Goal: Task Accomplishment & Management: Manage account settings

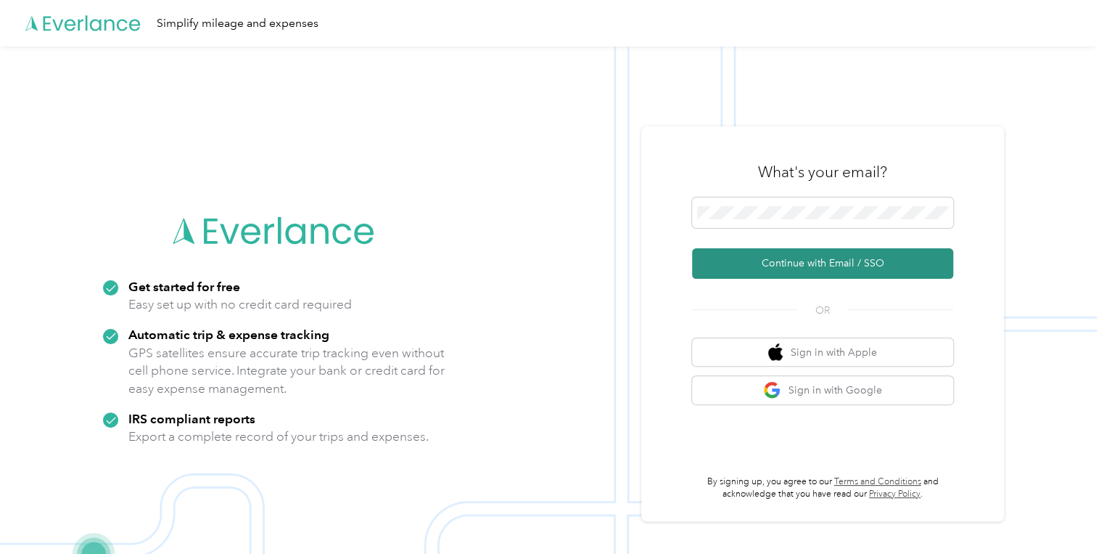
click at [801, 257] on button "Continue with Email / SSO" at bounding box center [822, 263] width 261 height 30
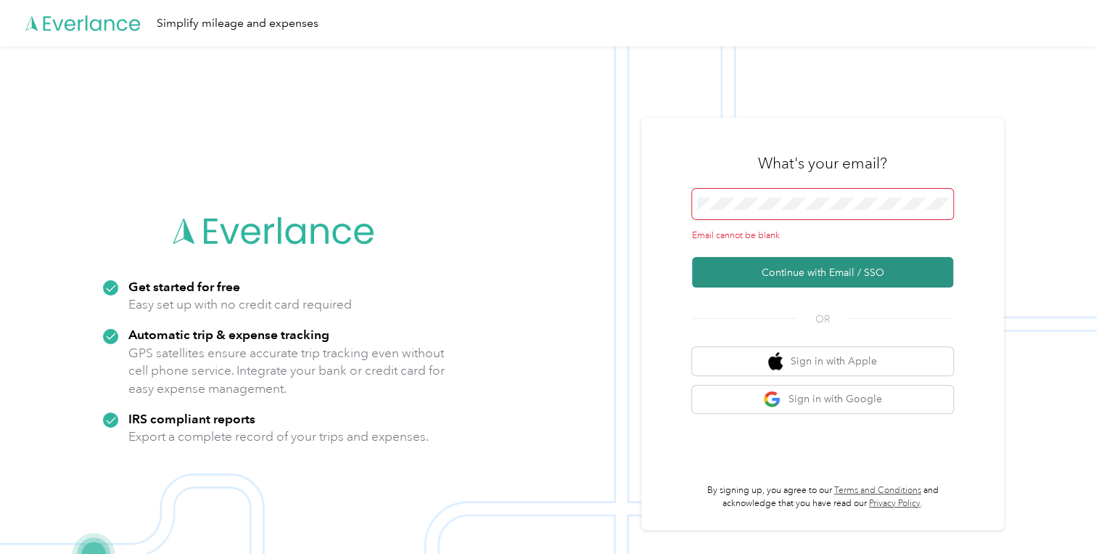
click at [789, 269] on button "Continue with Email / SSO" at bounding box center [822, 272] width 261 height 30
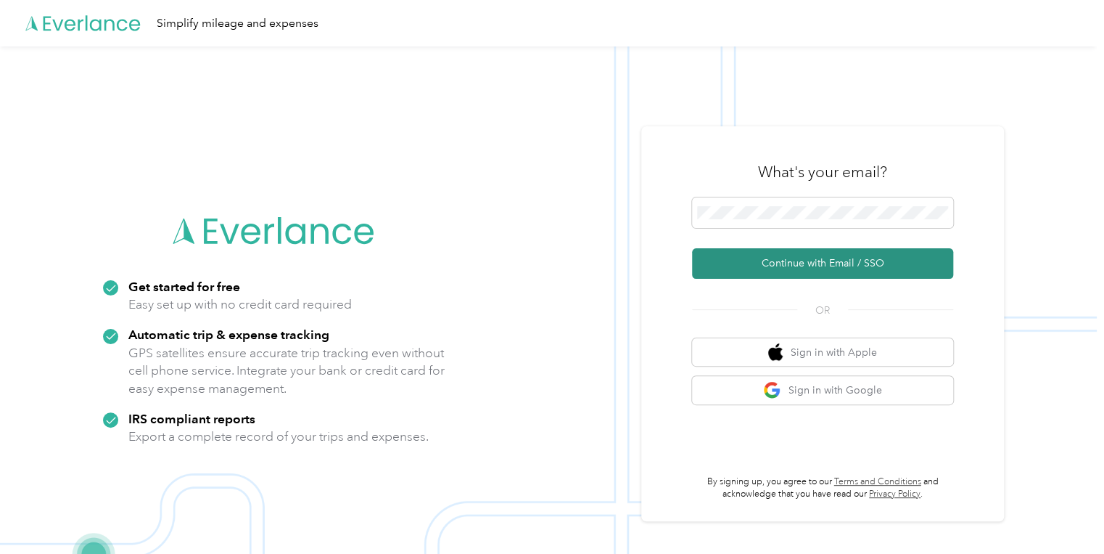
click at [786, 260] on button "Continue with Email / SSO" at bounding box center [822, 263] width 261 height 30
click at [791, 255] on button "Continue with Email / SSO" at bounding box center [822, 263] width 261 height 30
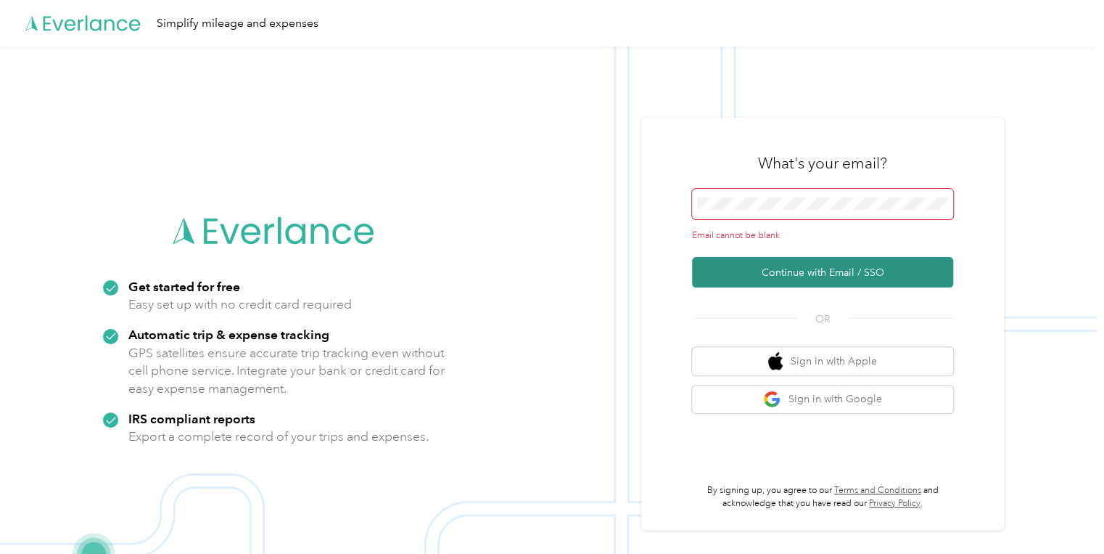
click at [779, 271] on button "Continue with Email / SSO" at bounding box center [822, 272] width 261 height 30
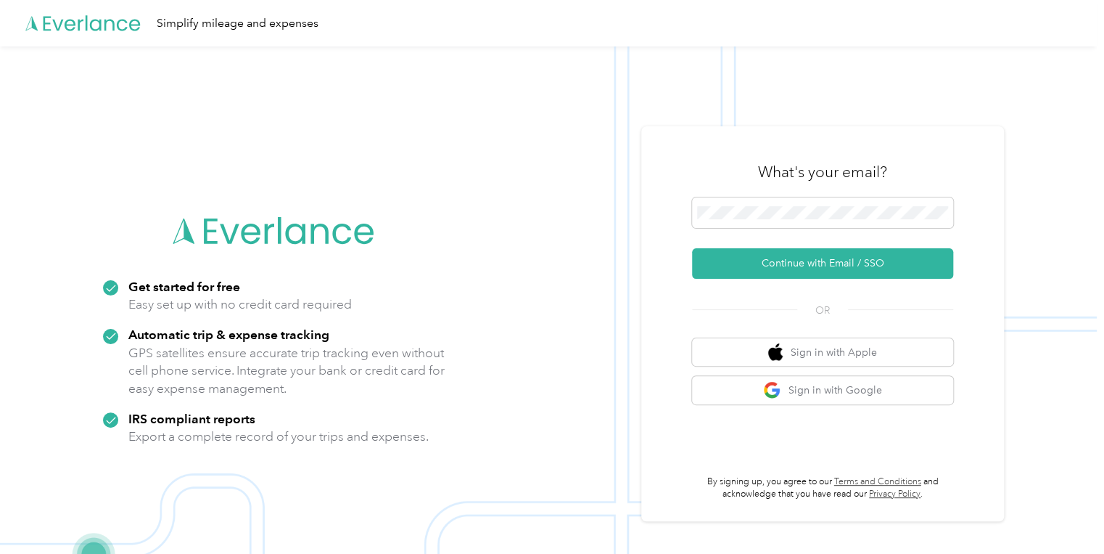
click at [192, 23] on div "Simplify mileage and expenses" at bounding box center [238, 24] width 162 height 18
click at [228, 20] on div "Simplify mileage and expenses" at bounding box center [238, 24] width 162 height 18
click at [829, 260] on button "Continue with Email / SSO" at bounding box center [822, 263] width 261 height 30
click at [757, 261] on button "Continue with Email / SSO" at bounding box center [822, 263] width 261 height 30
click at [811, 260] on button "Continue with Email / SSO" at bounding box center [822, 263] width 261 height 30
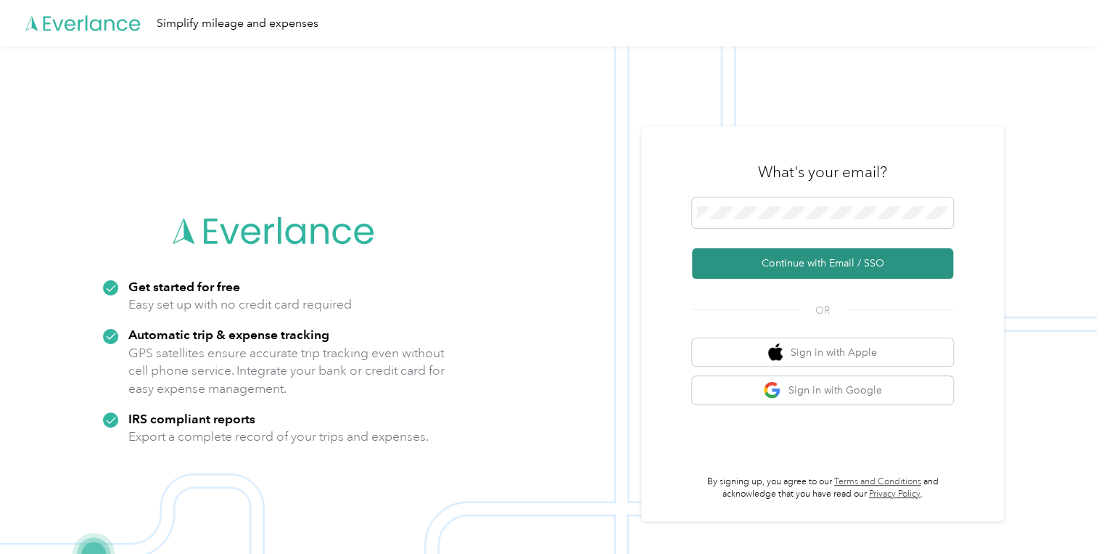
click at [766, 255] on button "Continue with Email / SSO" at bounding box center [822, 263] width 261 height 30
click at [743, 258] on button "Continue with Email / SSO" at bounding box center [822, 263] width 261 height 30
click at [757, 261] on button "Continue with Email / SSO" at bounding box center [822, 263] width 261 height 30
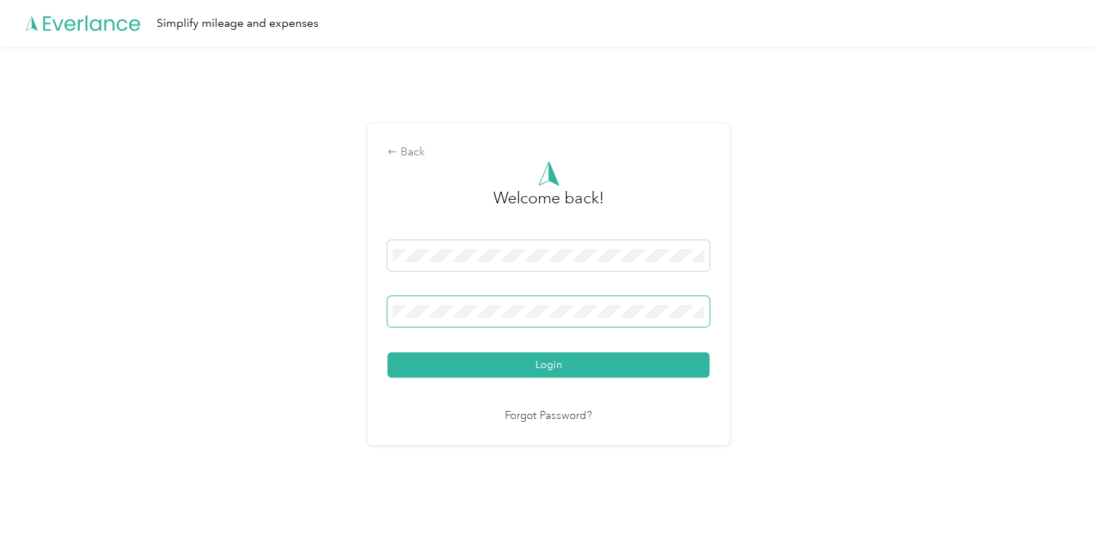
click at [387, 352] on button "Login" at bounding box center [548, 364] width 322 height 25
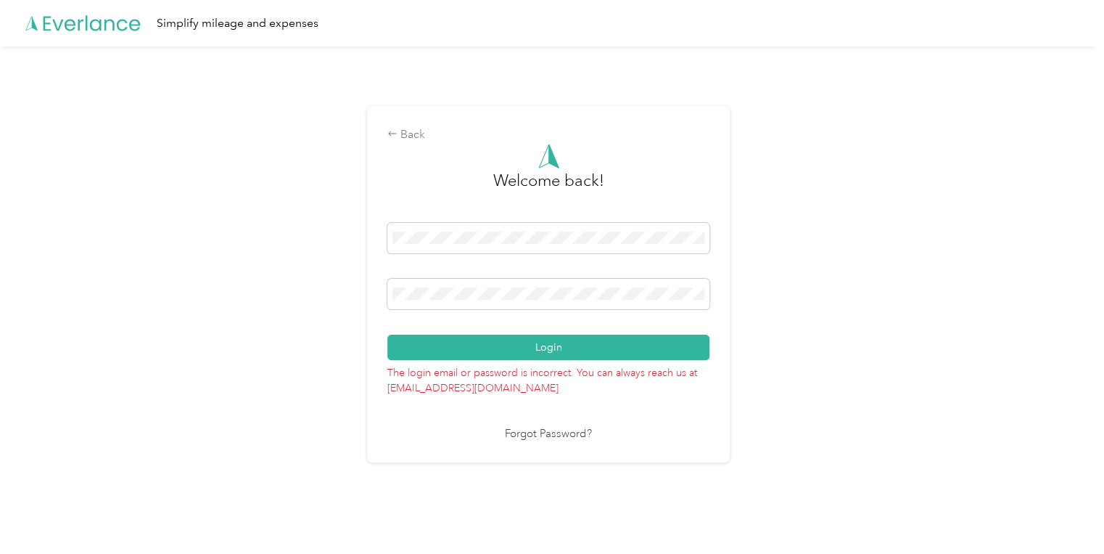
click at [539, 432] on link "Forgot Password?" at bounding box center [548, 434] width 87 height 17
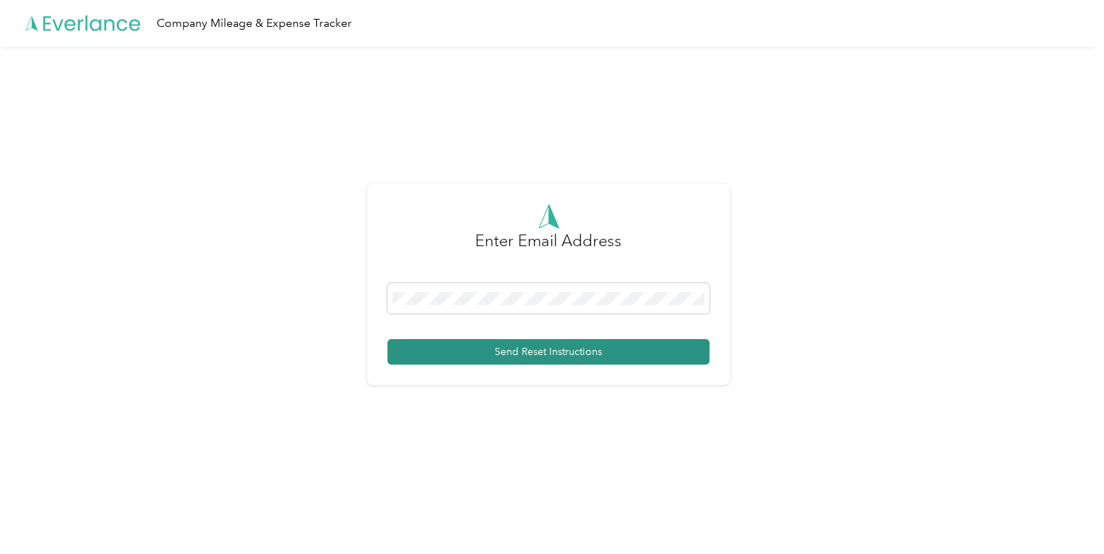
click at [525, 348] on button "Send Reset Instructions" at bounding box center [548, 351] width 322 height 25
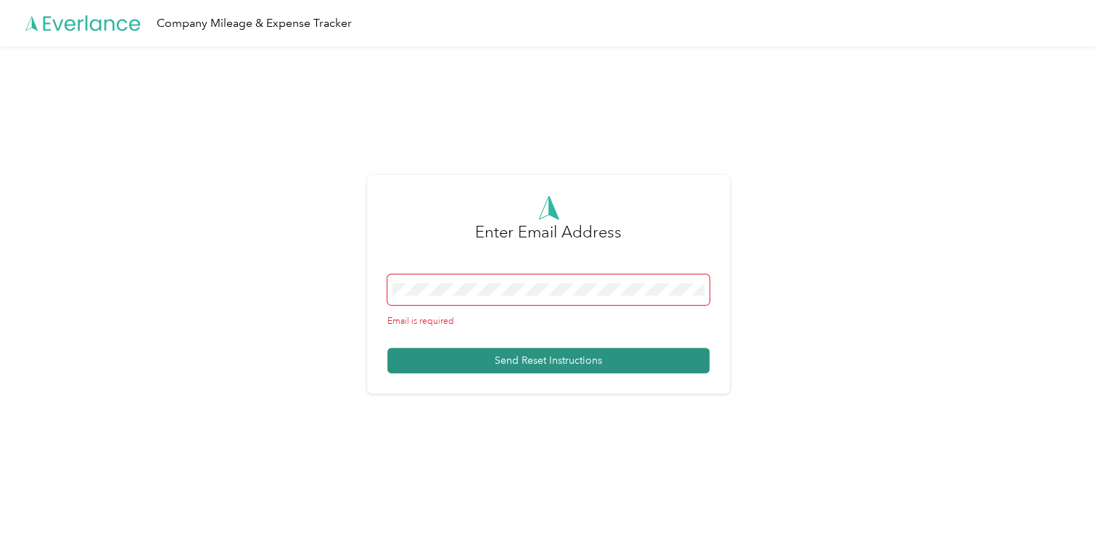
click at [499, 357] on button "Send Reset Instructions" at bounding box center [548, 360] width 322 height 25
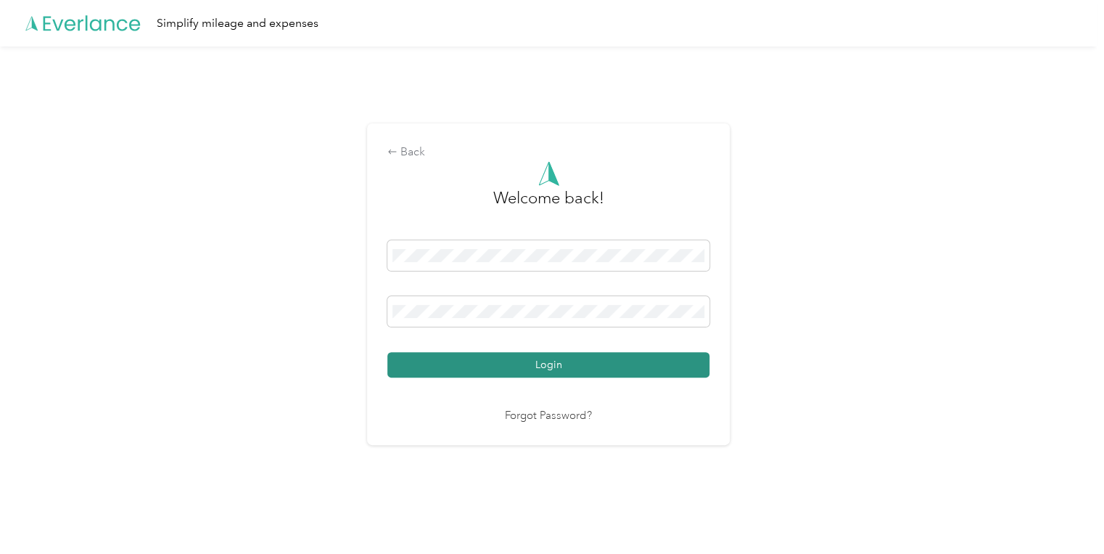
click at [582, 361] on button "Login" at bounding box center [548, 364] width 322 height 25
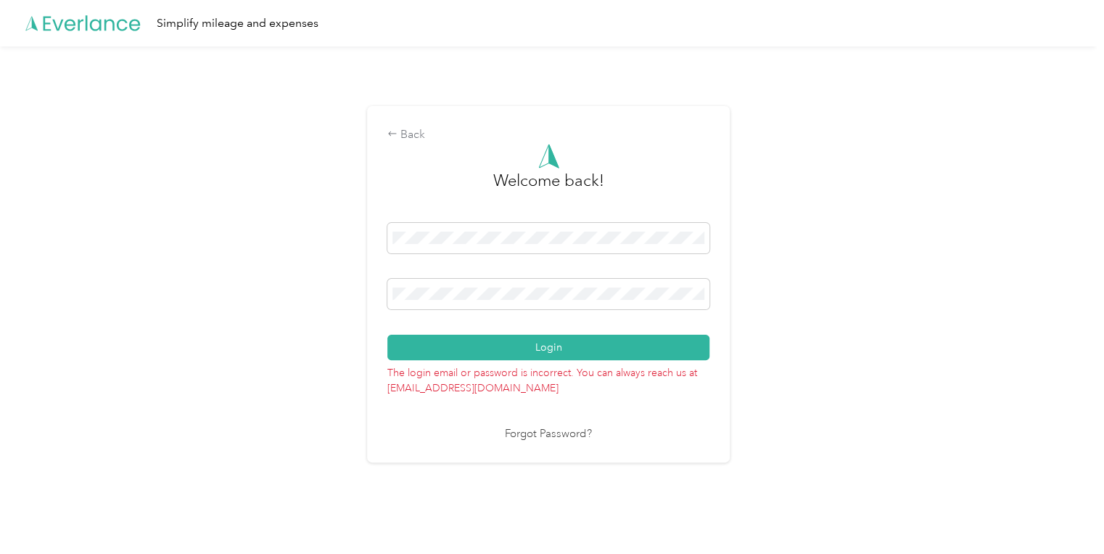
click at [567, 435] on link "Forgot Password?" at bounding box center [548, 434] width 87 height 17
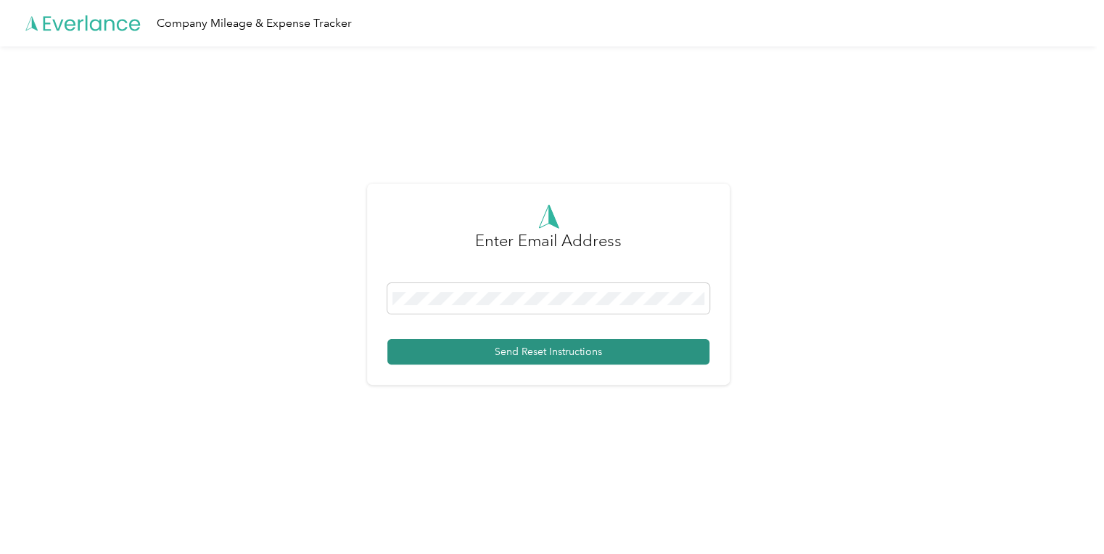
click at [626, 350] on button "Send Reset Instructions" at bounding box center [548, 351] width 322 height 25
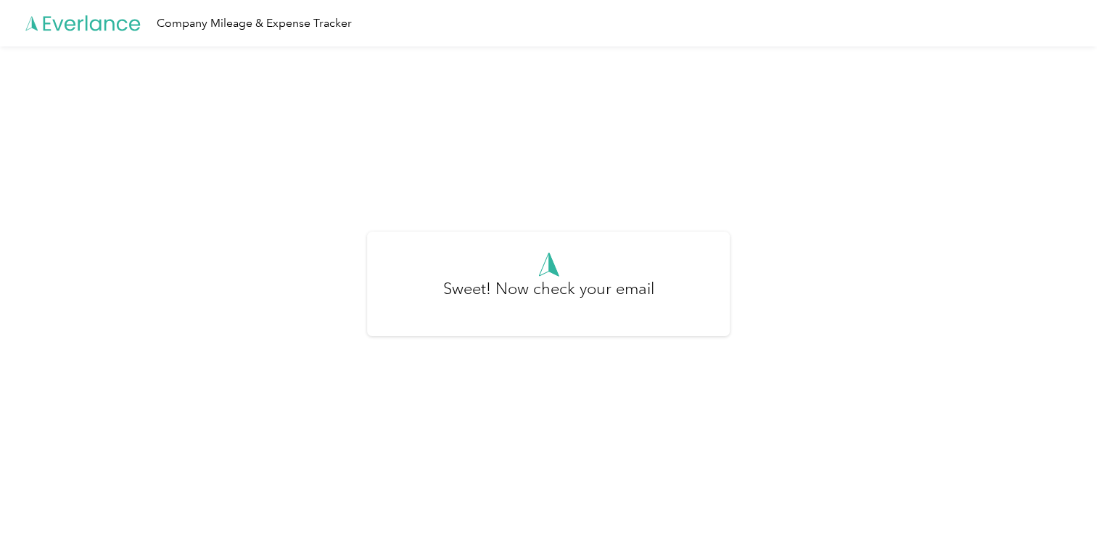
drag, startPoint x: 430, startPoint y: 152, endPoint x: 437, endPoint y: 153, distance: 8.0
click at [434, 152] on div "Sweet! Now check your email" at bounding box center [548, 289] width 1097 height 487
drag, startPoint x: 494, startPoint y: 237, endPoint x: 467, endPoint y: 215, distance: 34.6
click at [488, 235] on div "Sweet! Now check your email" at bounding box center [548, 283] width 363 height 104
drag, startPoint x: 569, startPoint y: 319, endPoint x: 571, endPoint y: 305, distance: 14.0
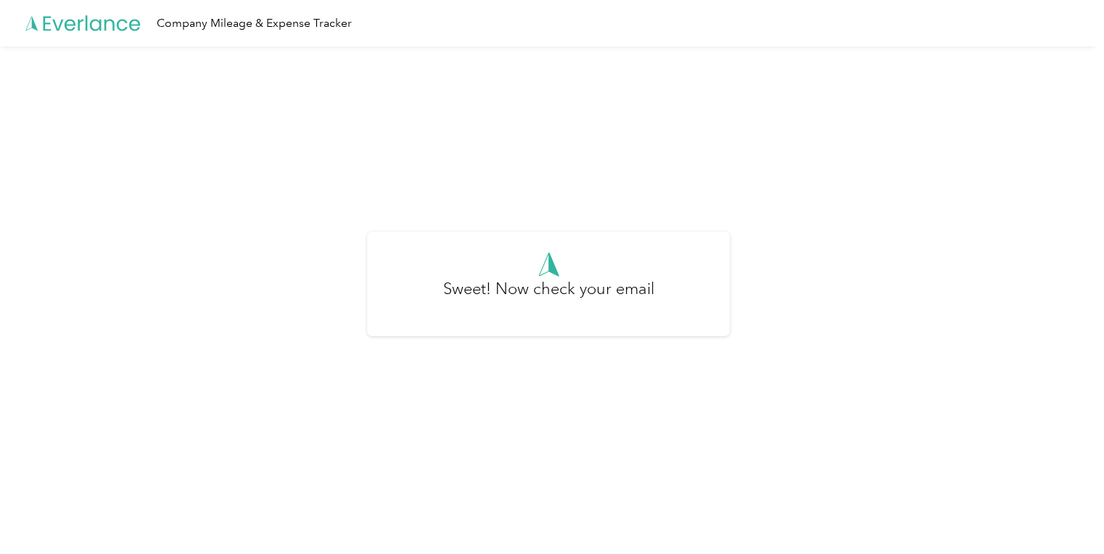
click at [569, 319] on div "Sweet! Now check your email" at bounding box center [548, 283] width 363 height 104
click at [597, 279] on h3 "Sweet! Now check your email" at bounding box center [548, 295] width 211 height 39
click at [546, 256] on div at bounding box center [548, 264] width 322 height 25
click at [546, 292] on h3 "Sweet! Now check your email" at bounding box center [548, 295] width 211 height 39
drag, startPoint x: 407, startPoint y: 262, endPoint x: 348, endPoint y: 146, distance: 130.1
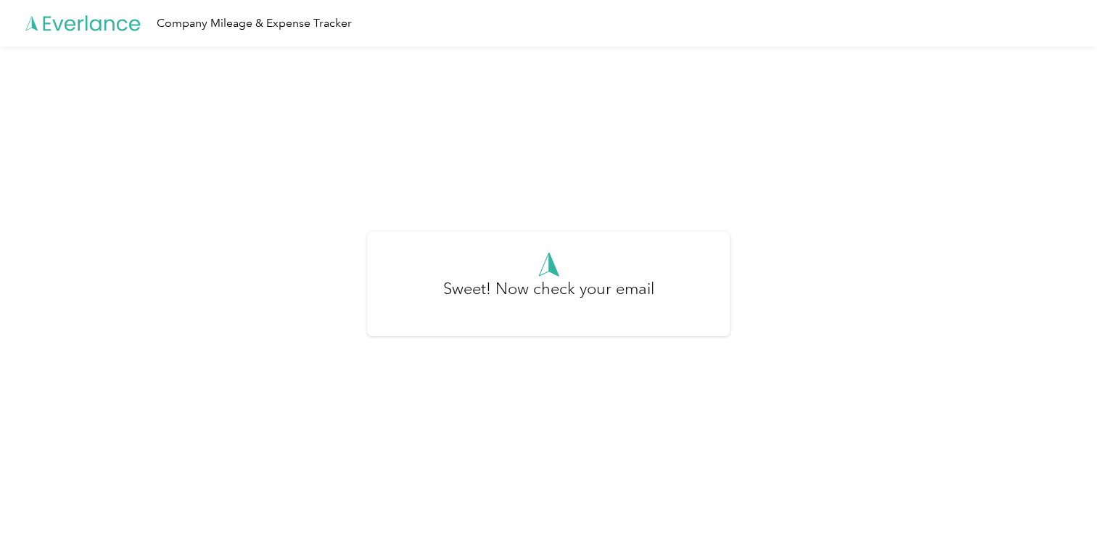
click at [407, 261] on div at bounding box center [548, 264] width 322 height 25
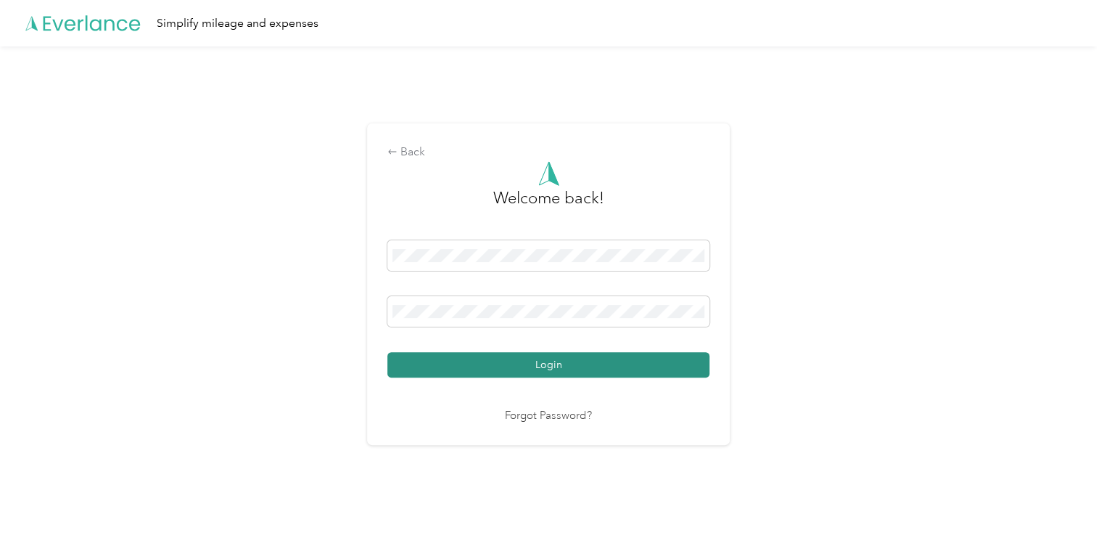
click at [569, 366] on button "Login" at bounding box center [548, 364] width 322 height 25
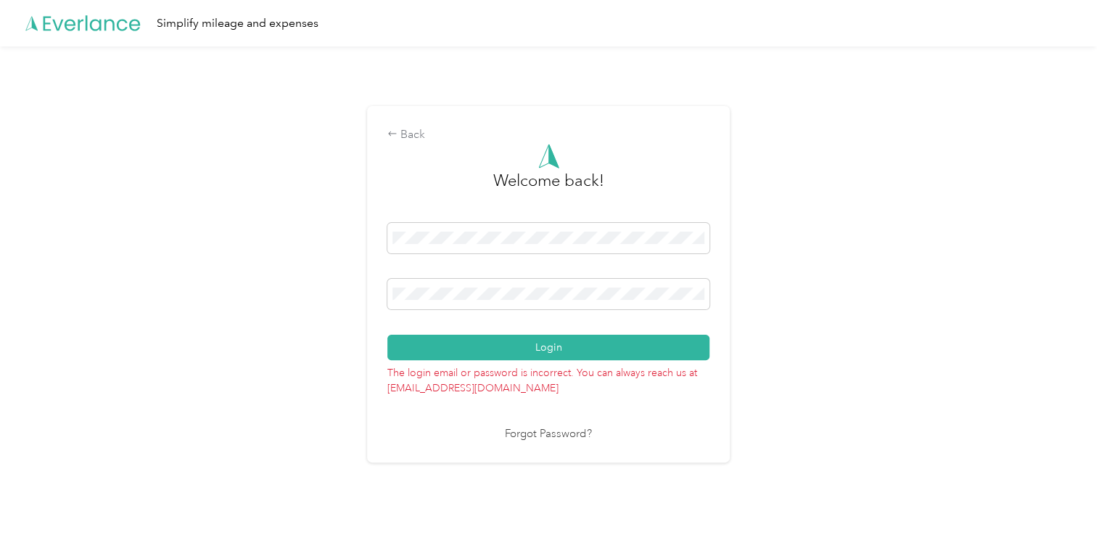
click at [556, 430] on link "Forgot Password?" at bounding box center [548, 434] width 87 height 17
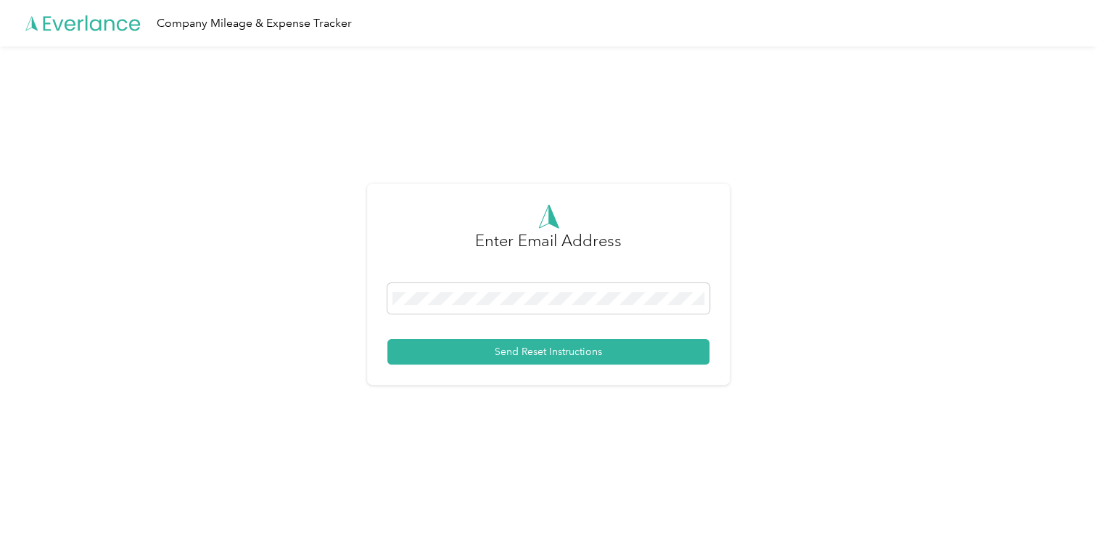
click at [599, 345] on button "Send Reset Instructions" at bounding box center [548, 351] width 322 height 25
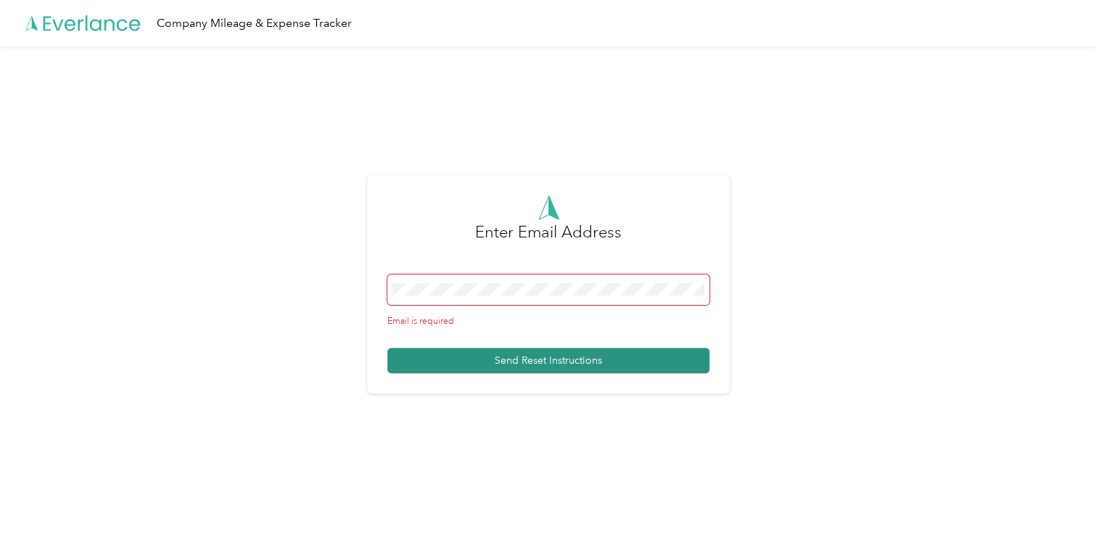
click at [562, 360] on button "Send Reset Instructions" at bounding box center [548, 360] width 322 height 25
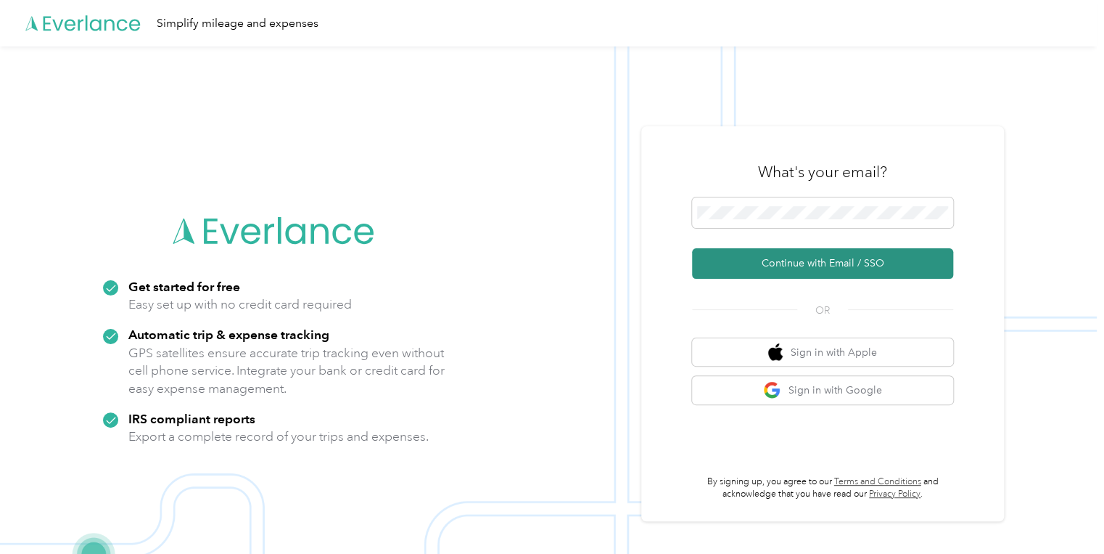
click at [826, 261] on button "Continue with Email / SSO" at bounding box center [822, 263] width 261 height 30
click at [797, 258] on button "Continue with Email / SSO" at bounding box center [822, 263] width 261 height 30
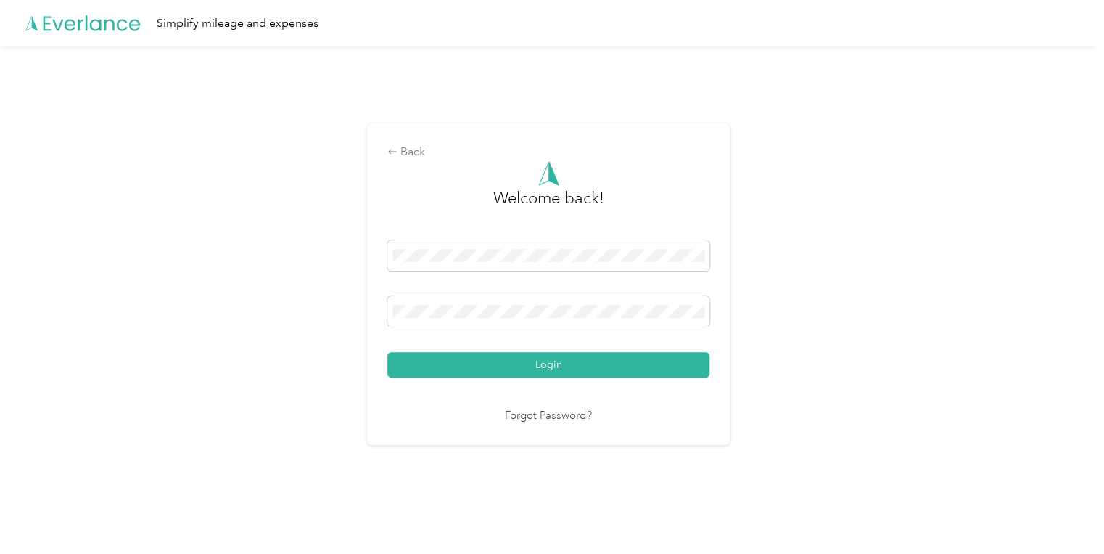
click at [549, 367] on button "Login" at bounding box center [548, 364] width 322 height 25
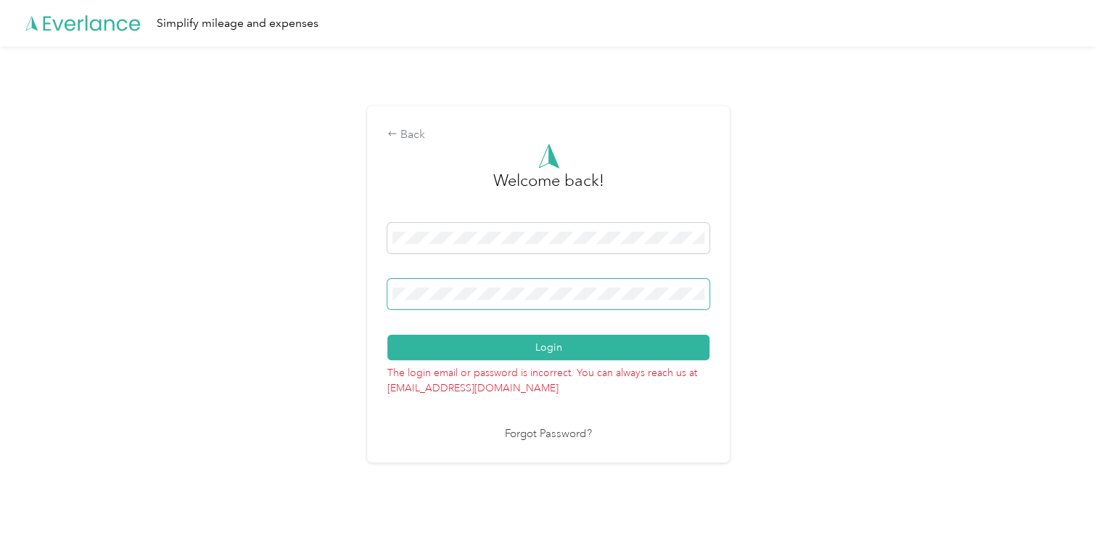
click at [387, 334] on button "Login" at bounding box center [548, 346] width 322 height 25
click at [615, 342] on button "Login" at bounding box center [548, 346] width 322 height 25
click at [614, 344] on button "Login" at bounding box center [548, 346] width 322 height 25
click at [406, 131] on div "Back" at bounding box center [548, 134] width 322 height 17
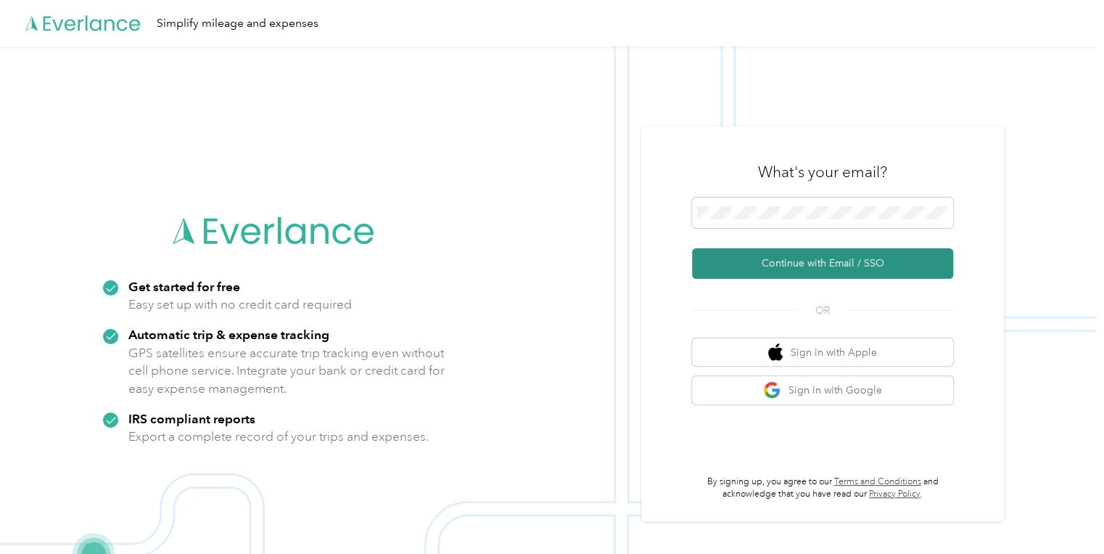
click at [766, 266] on button "Continue with Email / SSO" at bounding box center [822, 263] width 261 height 30
click at [236, 24] on div "Simplify mileage and expenses" at bounding box center [238, 24] width 162 height 18
click at [793, 263] on button "Continue with Email / SSO" at bounding box center [822, 263] width 261 height 30
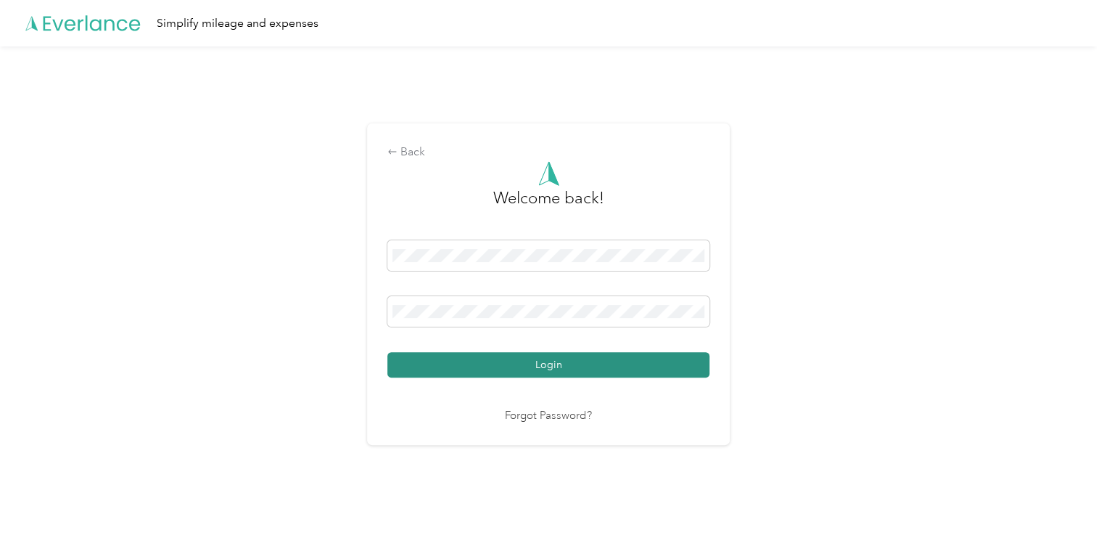
click at [551, 359] on button "Login" at bounding box center [548, 364] width 322 height 25
